Goal: Feedback & Contribution: Leave review/rating

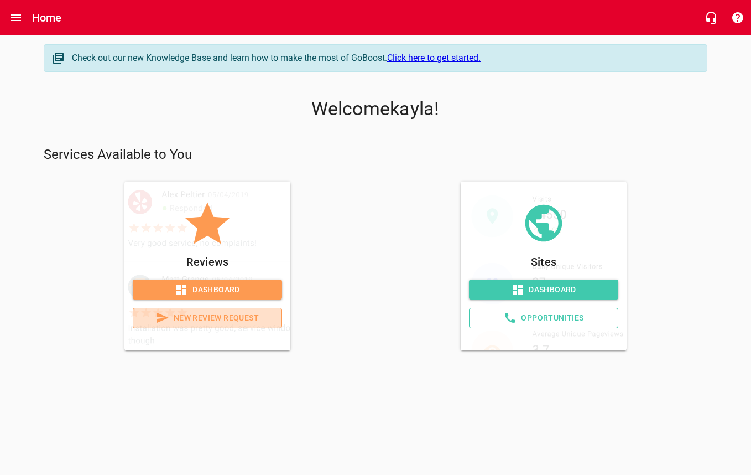
click at [210, 321] on span "New Review Request" at bounding box center [207, 318] width 131 height 14
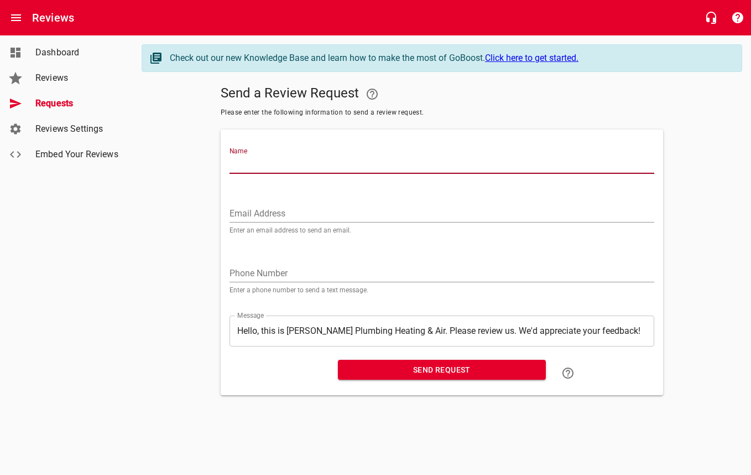
click at [264, 158] on input "Name" at bounding box center [442, 165] width 425 height 18
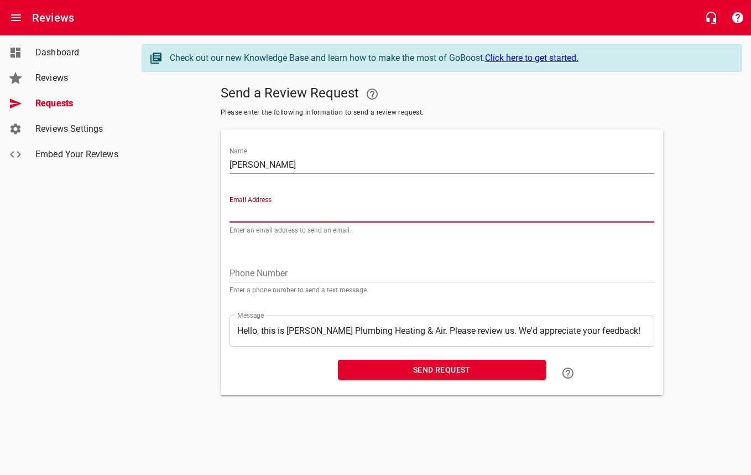
click at [288, 162] on input "[PERSON_NAME]" at bounding box center [442, 165] width 425 height 18
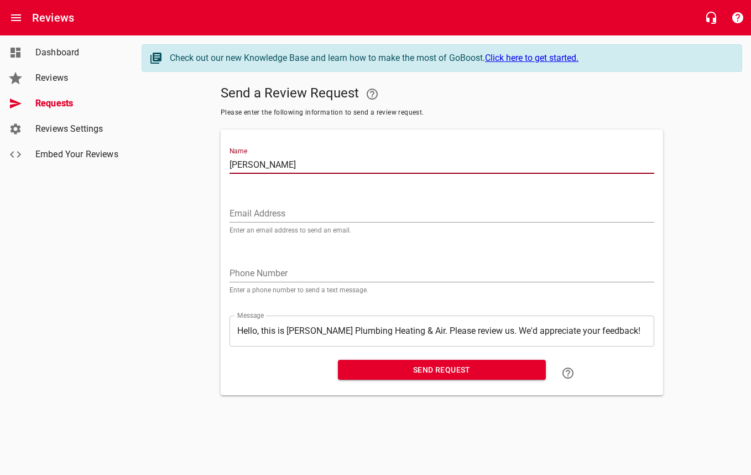
type input "[PERSON_NAME]"
click at [303, 215] on input "Email Address" at bounding box center [442, 214] width 425 height 18
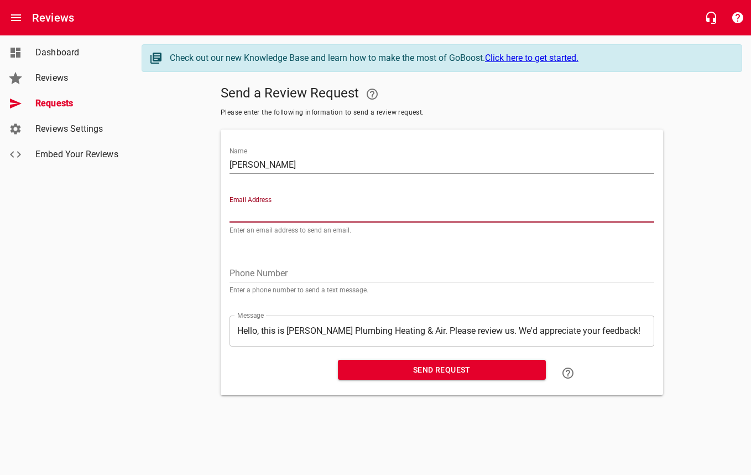
click at [278, 210] on input "Email Address" at bounding box center [442, 214] width 425 height 18
click at [326, 212] on input "Email Address" at bounding box center [442, 214] width 425 height 18
paste input "[EMAIL_ADDRESS][DOMAIN_NAME]"
type input "[EMAIL_ADDRESS][DOMAIN_NAME]"
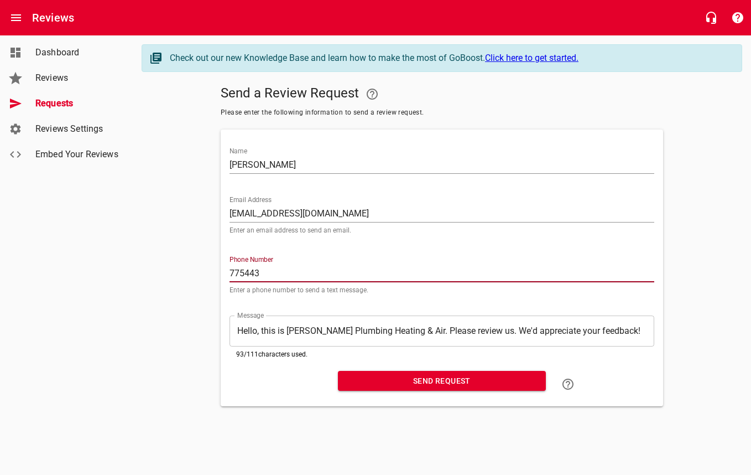
click at [361, 278] on input "775443" at bounding box center [442, 273] width 425 height 18
type input "7754433330"
click at [466, 385] on span "Send Request" at bounding box center [442, 381] width 190 height 14
